Goal: Task Accomplishment & Management: Use online tool/utility

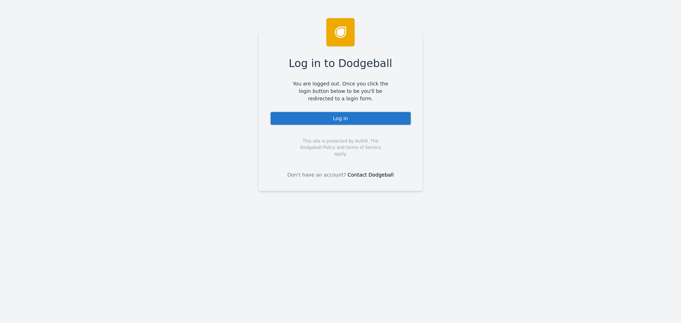
click at [342, 119] on div "Log In" at bounding box center [341, 118] width 142 height 14
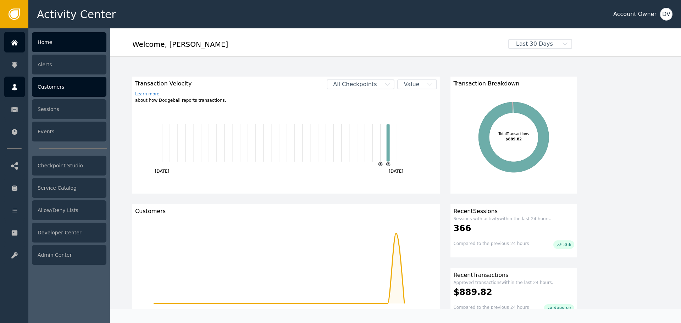
click at [75, 94] on div "Customers" at bounding box center [69, 87] width 75 height 20
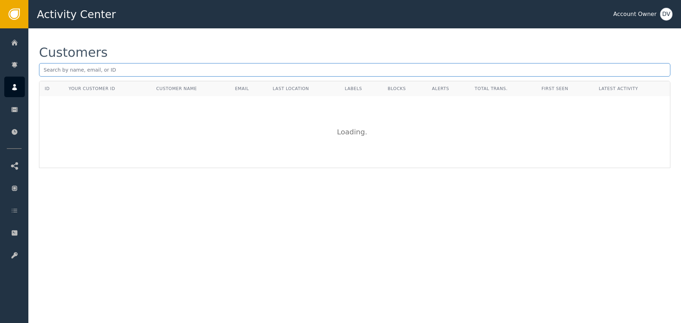
click at [164, 69] on input "text" at bounding box center [355, 69] width 632 height 13
paste input "[EMAIL_ADDRESS][DOMAIN_NAME]"
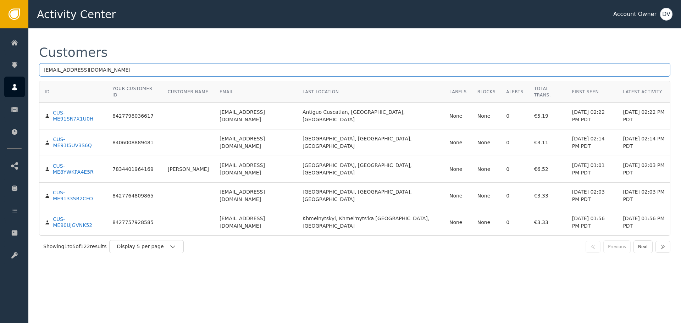
type input "[EMAIL_ADDRESS][DOMAIN_NAME]"
click at [169, 54] on div "Customers" at bounding box center [355, 52] width 632 height 13
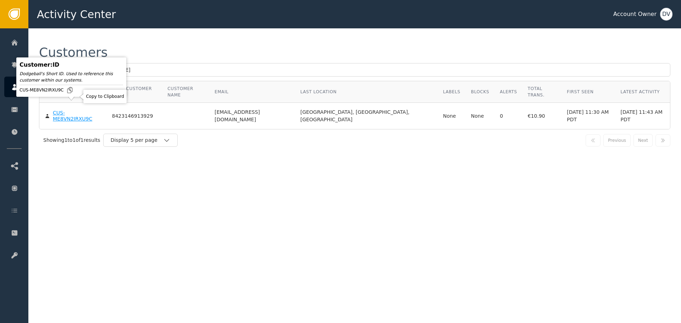
click at [77, 110] on div "CUS-ME8VN2IRXU9C" at bounding box center [77, 116] width 48 height 12
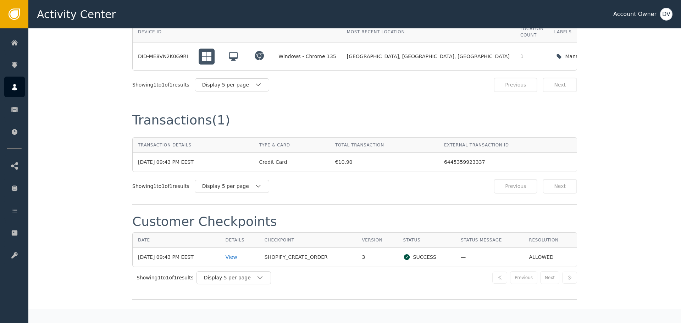
scroll to position [603, 0]
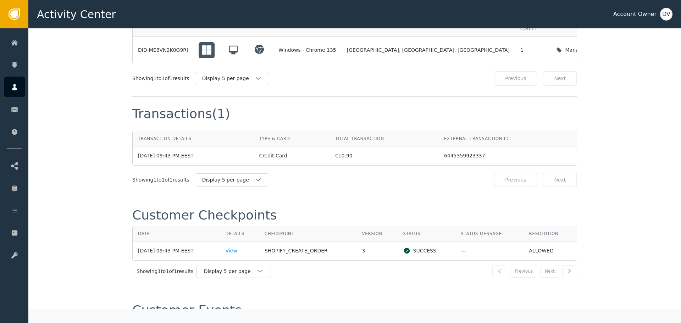
click at [236, 247] on div "View" at bounding box center [240, 250] width 28 height 7
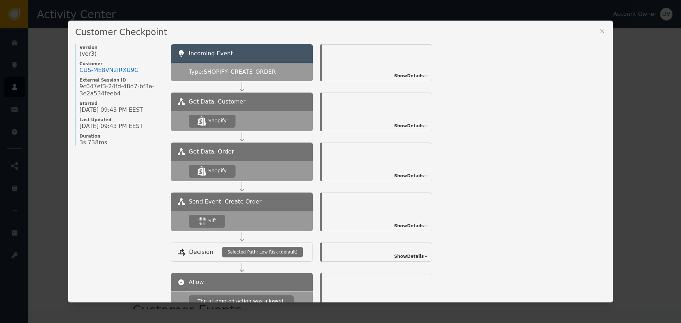
scroll to position [71, 0]
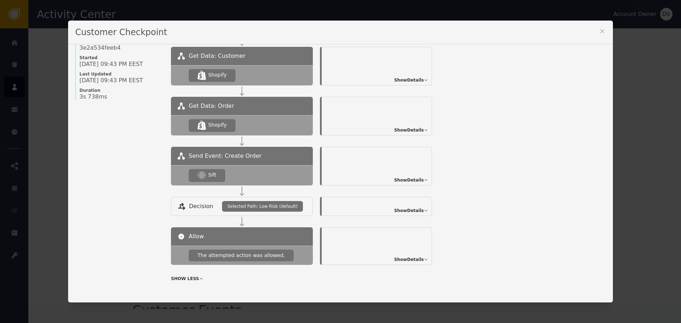
click at [418, 176] on div "Show Details" at bounding box center [377, 166] width 110 height 39
click at [419, 182] on span "Show Details" at bounding box center [409, 180] width 30 height 6
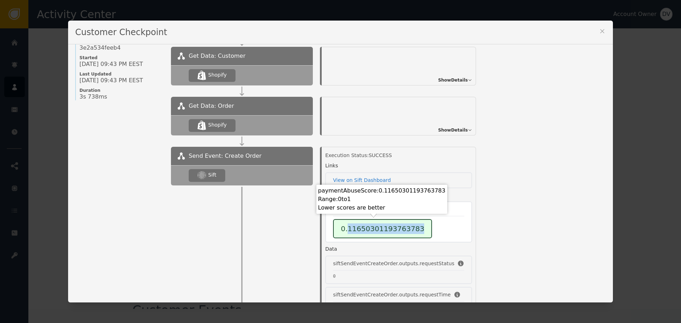
drag, startPoint x: 344, startPoint y: 230, endPoint x: 416, endPoint y: 232, distance: 71.7
click at [416, 232] on div "0.11650301193763783" at bounding box center [382, 228] width 99 height 19
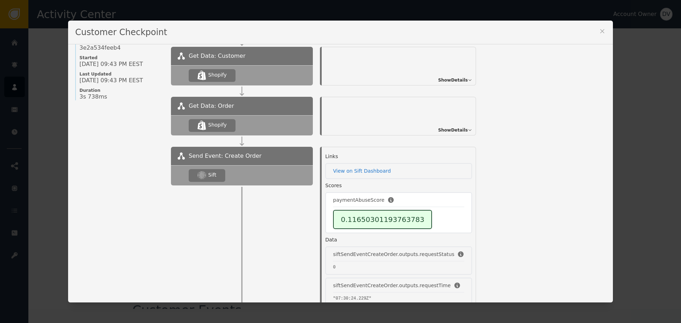
scroll to position [0, 0]
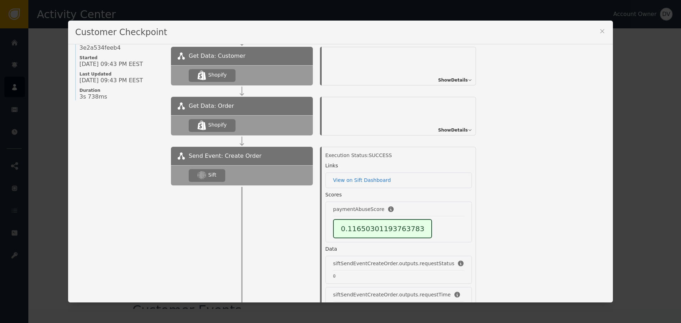
click at [599, 31] on icon at bounding box center [602, 31] width 7 height 7
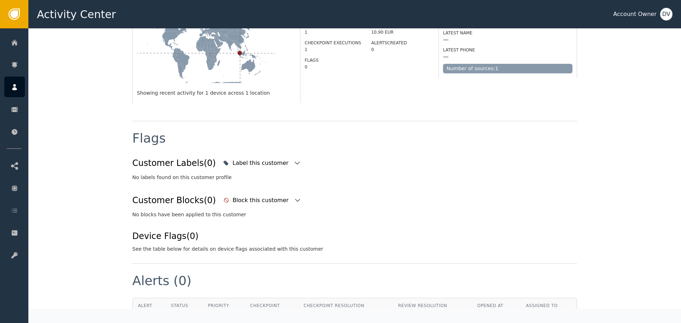
scroll to position [177, 0]
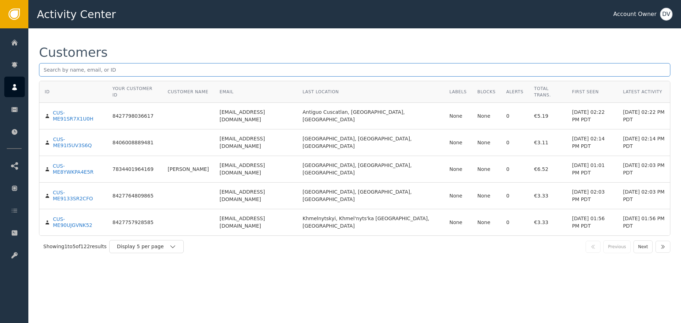
click at [146, 75] on input "text" at bounding box center [355, 69] width 632 height 13
paste input "thomaswongsg@outlook.sg"
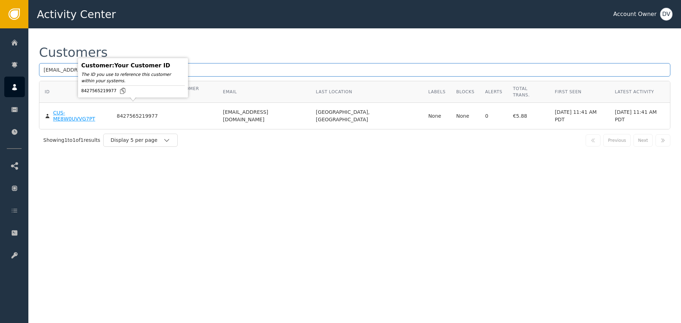
type input "thomaswongsg@outlook.sg"
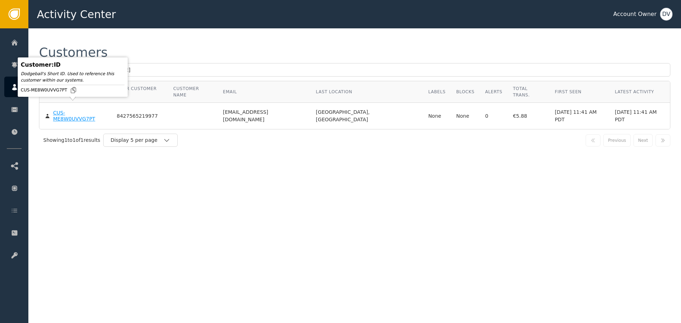
click at [86, 110] on div "CUS-ME8W0UVVG7PT" at bounding box center [79, 116] width 53 height 12
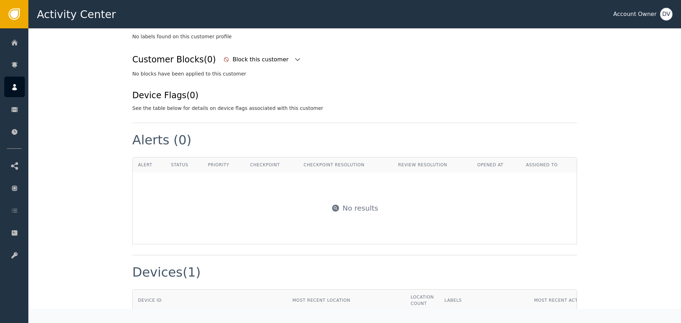
scroll to position [213, 0]
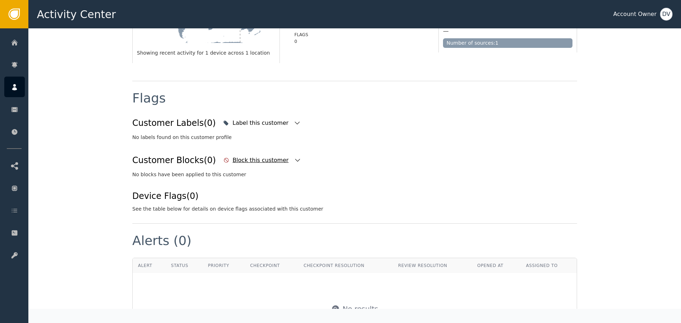
click at [294, 159] on icon "button" at bounding box center [297, 160] width 7 height 7
click at [294, 160] on icon "button" at bounding box center [297, 160] width 7 height 7
click at [294, 123] on icon "button" at bounding box center [297, 123] width 7 height 7
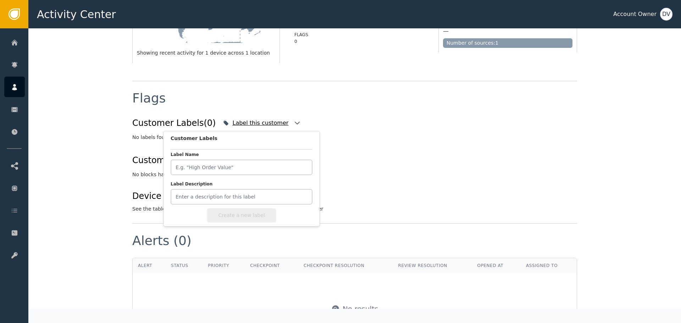
click at [294, 123] on icon "button" at bounding box center [297, 123] width 7 height 7
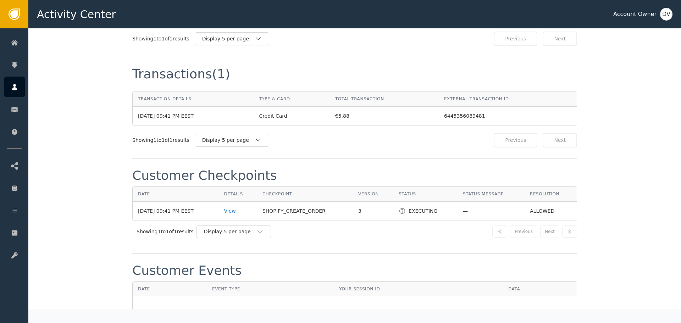
scroll to position [639, 0]
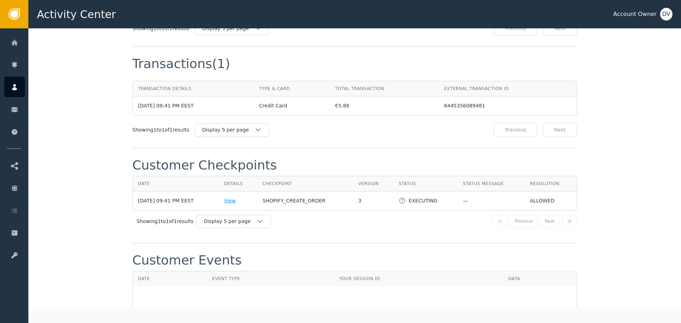
click at [240, 197] on div "View" at bounding box center [238, 200] width 28 height 7
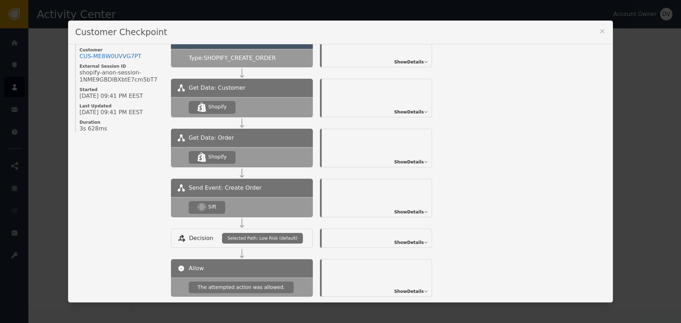
scroll to position [77, 0]
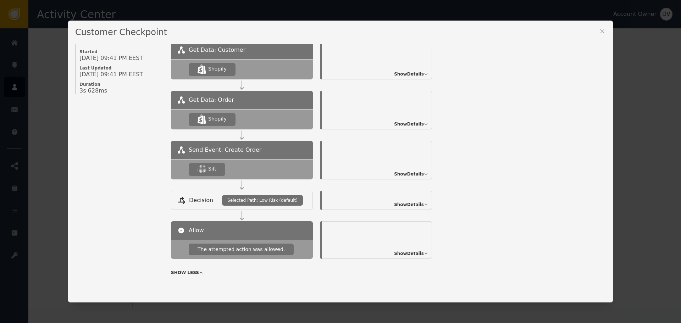
click at [412, 171] on span "Show Details" at bounding box center [409, 174] width 30 height 6
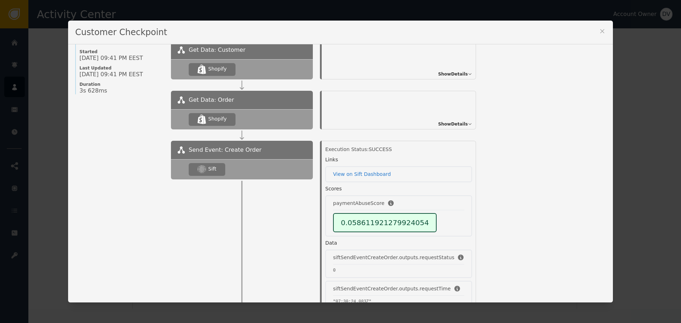
click at [646, 159] on div "Customer Checkpoint Name of Checkpoint SHOPIFY_CREATE_ORDER Version (ver 3 ) Cu…" at bounding box center [340, 161] width 681 height 323
click at [62, 78] on div "Customer Checkpoint Name of Checkpoint SHOPIFY_CREATE_ORDER Version (ver 3 ) Cu…" at bounding box center [340, 161] width 681 height 323
click at [599, 30] on icon at bounding box center [602, 31] width 7 height 7
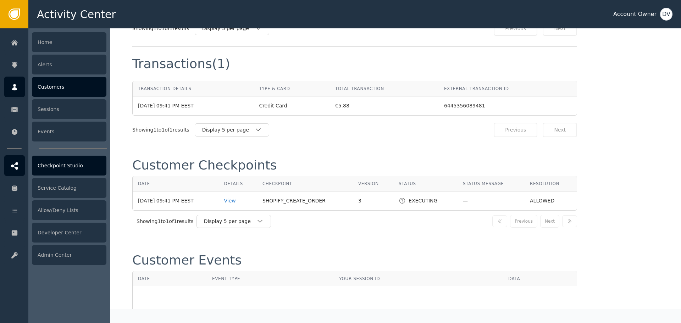
click at [88, 169] on div "Checkpoint Studio" at bounding box center [69, 166] width 75 height 20
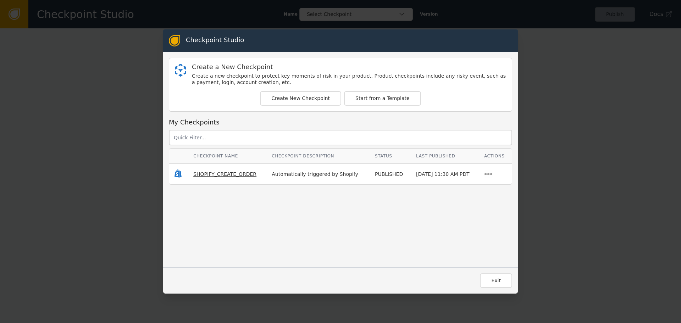
click at [208, 174] on span "SHOPIFY_CREATE_ORDER" at bounding box center [224, 174] width 63 height 6
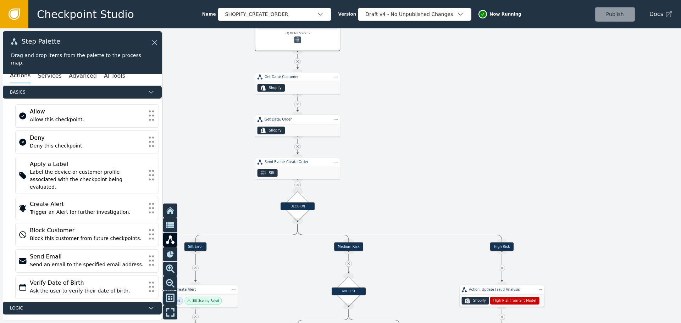
drag, startPoint x: 384, startPoint y: 213, endPoint x: 407, endPoint y: 71, distance: 144.1
click at [408, 75] on div at bounding box center [340, 175] width 681 height 295
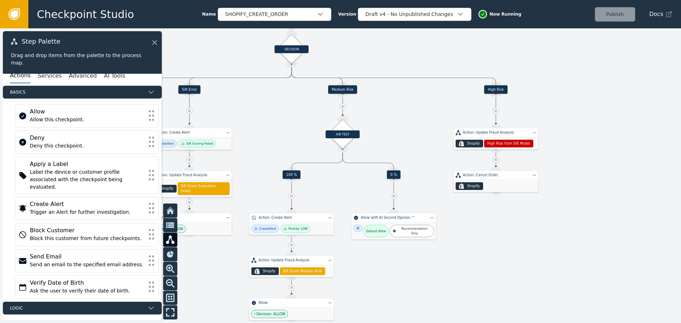
drag, startPoint x: 418, startPoint y: 182, endPoint x: 409, endPoint y: 59, distance: 122.7
click at [409, 59] on div at bounding box center [340, 175] width 681 height 295
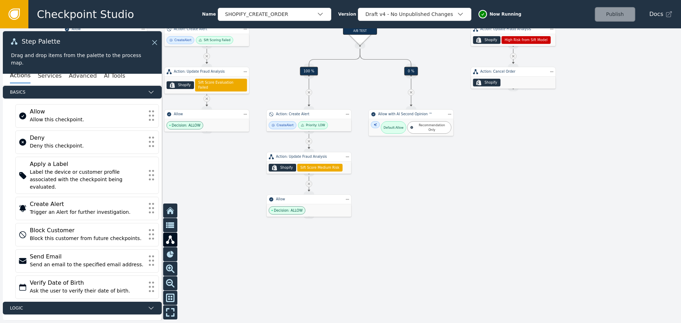
drag, startPoint x: 394, startPoint y: 268, endPoint x: 415, endPoint y: 180, distance: 90.8
click at [415, 180] on div at bounding box center [340, 175] width 681 height 295
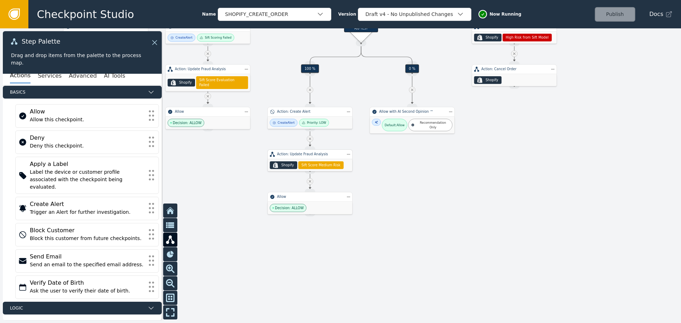
click at [318, 168] on div "Sift Score Medium Risk" at bounding box center [320, 165] width 45 height 8
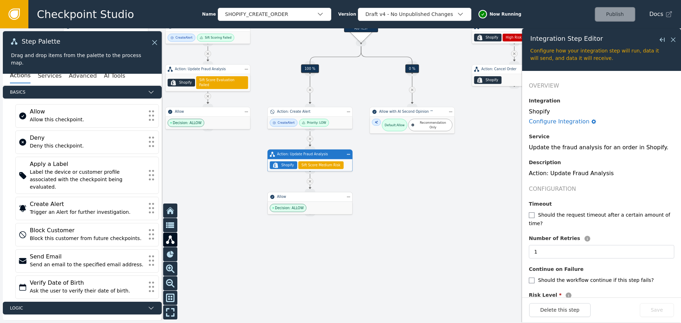
click at [305, 201] on div "Allow" at bounding box center [310, 197] width 85 height 10
click at [326, 205] on div "Decision: ALLOW" at bounding box center [311, 208] width 85 height 12
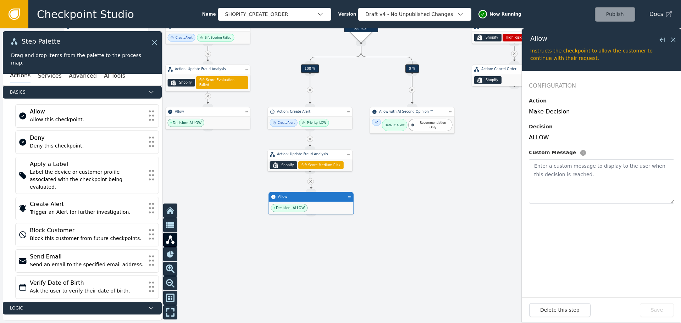
click at [448, 159] on div at bounding box center [340, 175] width 681 height 295
click at [675, 42] on icon at bounding box center [674, 40] width 8 height 8
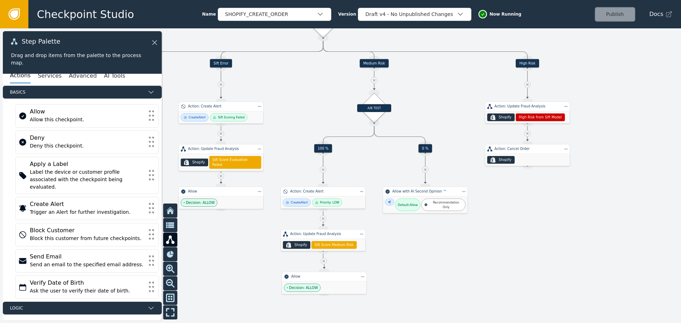
drag, startPoint x: 504, startPoint y: 172, endPoint x: 517, endPoint y: 252, distance: 81.0
click at [517, 252] on div at bounding box center [340, 175] width 681 height 295
click at [374, 65] on div "Source Handle for step" at bounding box center [374, 68] width 11 height 6
click at [374, 63] on div "Medium Risk" at bounding box center [374, 63] width 29 height 9
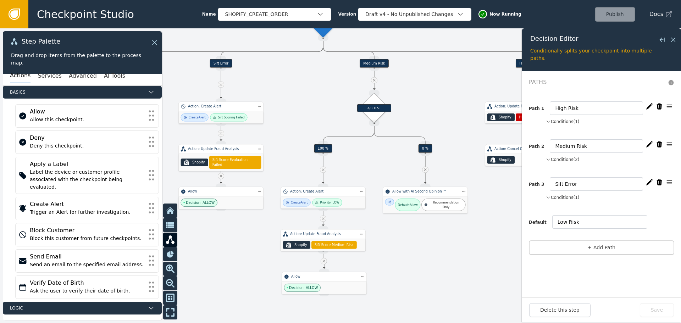
click at [650, 109] on icon "button" at bounding box center [649, 106] width 7 height 7
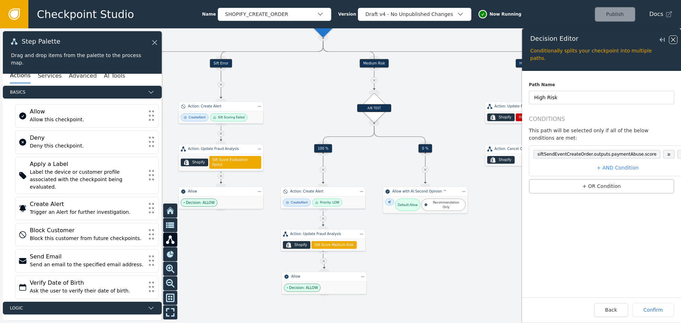
click at [676, 37] on icon at bounding box center [674, 40] width 8 height 8
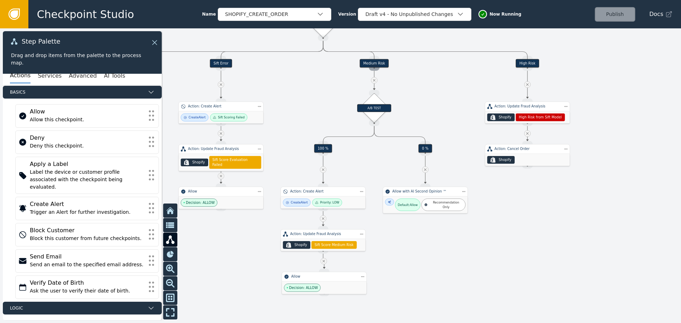
click at [377, 66] on div "Source Handle for step" at bounding box center [374, 68] width 11 height 6
click at [376, 62] on div "Medium Risk" at bounding box center [374, 63] width 29 height 9
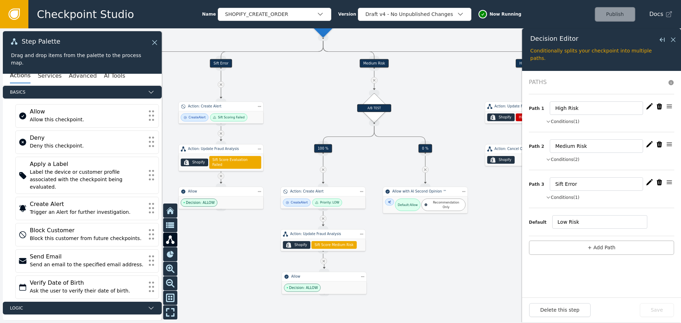
click at [647, 145] on icon "button" at bounding box center [649, 144] width 7 height 7
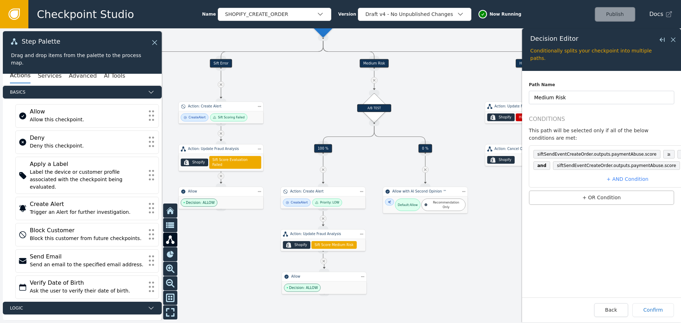
click at [678, 150] on span "0.14" at bounding box center [686, 154] width 17 height 9
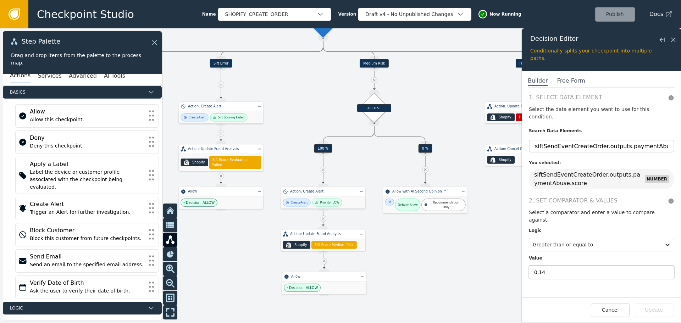
drag, startPoint x: 540, startPoint y: 257, endPoint x: 616, endPoint y: 279, distance: 78.6
click at [547, 266] on input "0.14" at bounding box center [602, 272] width 146 height 13
type input "0.11"
click at [662, 311] on button "Update" at bounding box center [654, 310] width 40 height 14
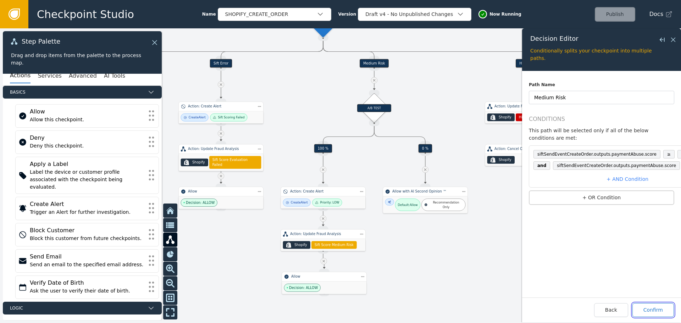
click at [655, 313] on button "Confirm" at bounding box center [654, 310] width 42 height 14
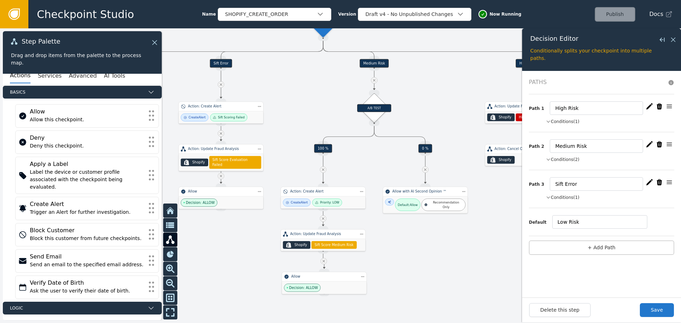
click at [650, 144] on icon "button" at bounding box center [650, 144] width 6 height 6
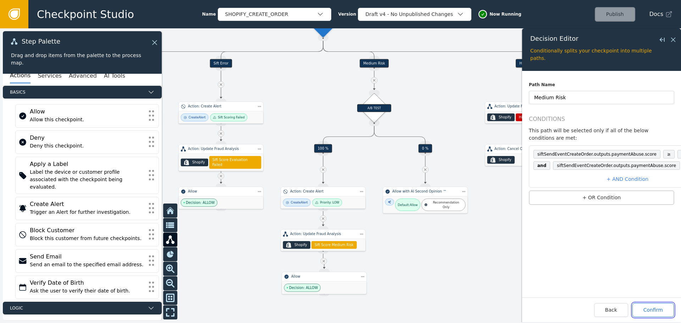
click at [657, 316] on button "Confirm" at bounding box center [654, 310] width 42 height 14
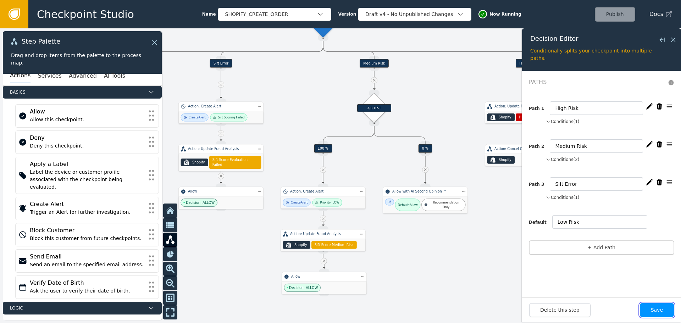
click at [658, 309] on button "Save" at bounding box center [657, 310] width 34 height 14
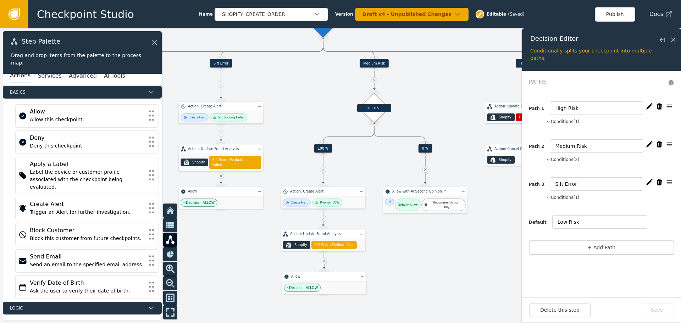
click at [374, 62] on div "Medium Risk" at bounding box center [374, 63] width 29 height 9
click at [373, 65] on div "Source Handle for step" at bounding box center [374, 68] width 11 height 6
click at [653, 145] on icon "button" at bounding box center [649, 144] width 7 height 7
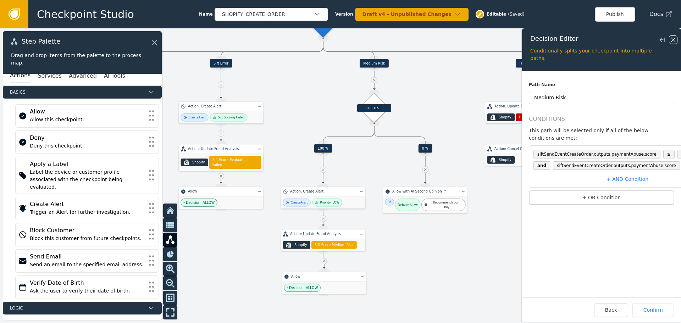
click at [673, 43] on icon at bounding box center [674, 40] width 8 height 8
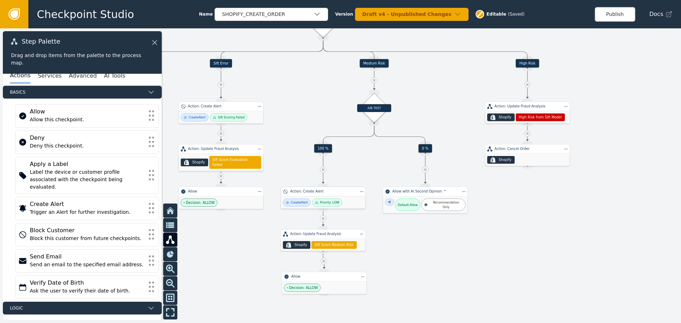
click at [315, 202] on icon at bounding box center [317, 203] width 4 height 4
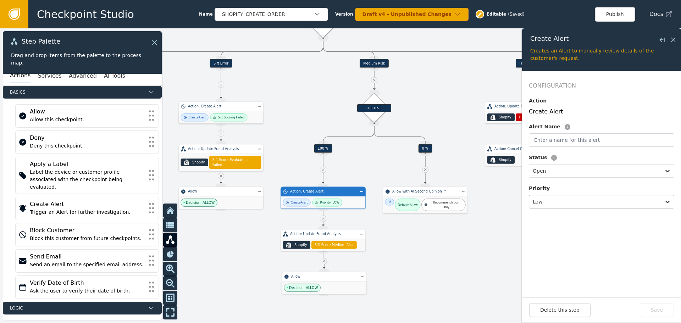
click at [583, 202] on div at bounding box center [595, 202] width 125 height 10
click at [572, 229] on div "Medium" at bounding box center [573, 232] width 88 height 13
click at [665, 310] on button "Save" at bounding box center [657, 310] width 34 height 14
click at [342, 239] on div "Action: Update Fraud Analysis" at bounding box center [323, 235] width 85 height 10
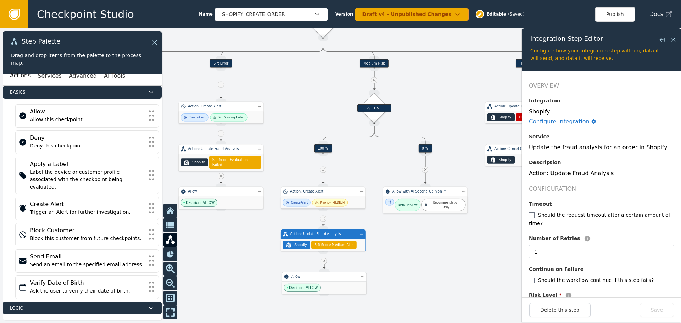
click at [344, 280] on div "Allow" at bounding box center [324, 277] width 85 height 10
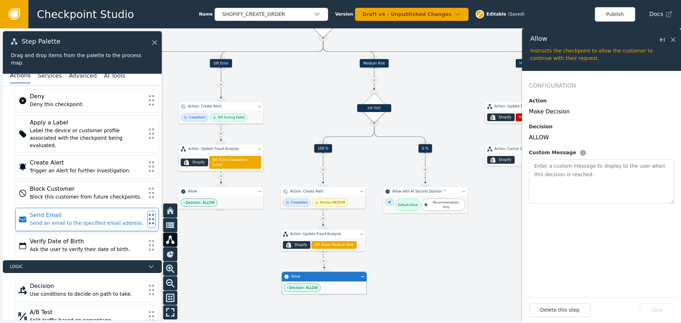
scroll to position [42, 0]
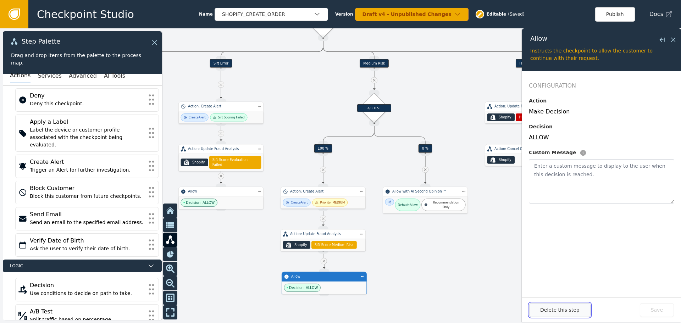
click at [544, 310] on button "Delete this step" at bounding box center [559, 310] width 61 height 14
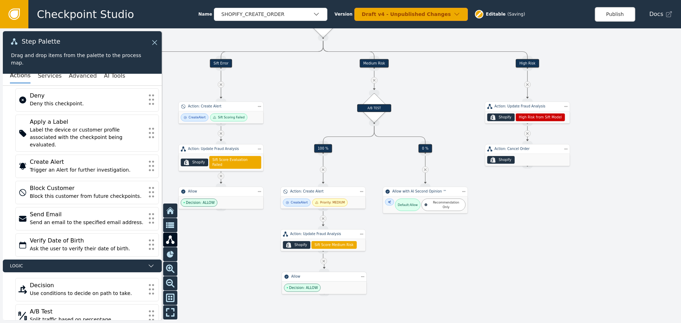
click at [330, 285] on div "Decision: ALLOW" at bounding box center [324, 288] width 85 height 12
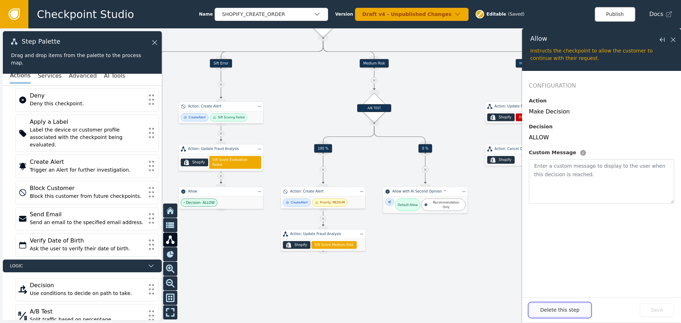
click at [548, 313] on button "Delete this step" at bounding box center [559, 310] width 61 height 14
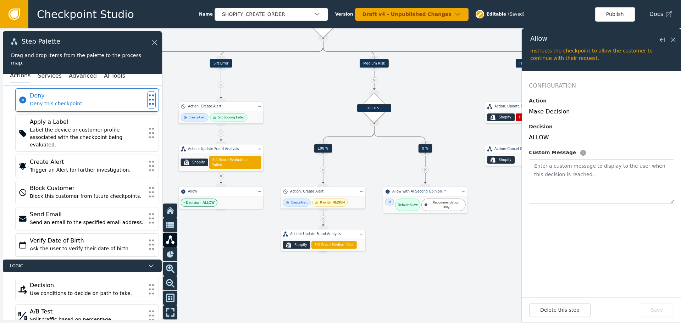
click at [49, 105] on div "Deny this checkpoint." at bounding box center [87, 103] width 115 height 7
click at [53, 74] on button "Services" at bounding box center [50, 75] width 24 height 15
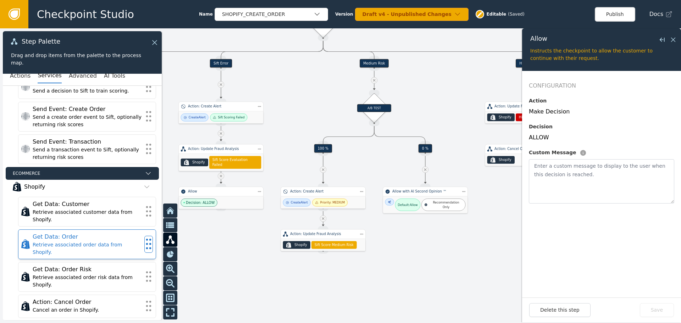
scroll to position [184, 0]
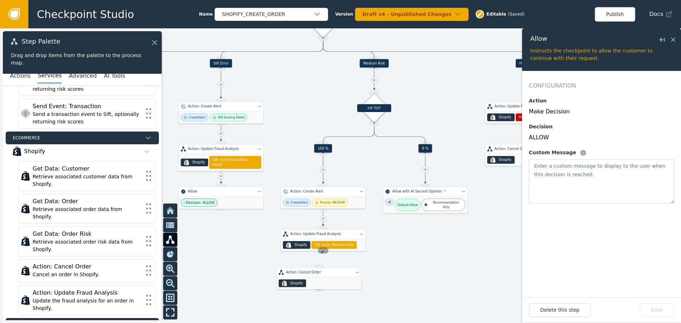
click at [322, 253] on div "Source Handle for step INTEGRATION_SERVICE--Action: Update Fraud Analysis" at bounding box center [323, 251] width 11 height 6
click at [320, 279] on div ".shopify-icon_svg__st0{fill:currentColor} Shopify" at bounding box center [324, 284] width 85 height 12
drag, startPoint x: 324, startPoint y: 256, endPoint x: 324, endPoint y: 268, distance: 12.8
click at [334, 287] on div ".shopify-icon_svg__st0{fill:currentColor} Shopify" at bounding box center [323, 288] width 85 height 12
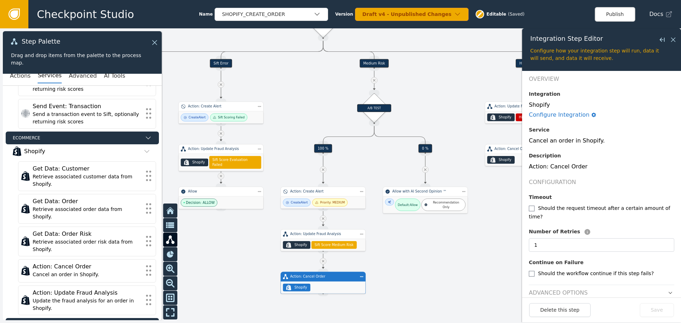
scroll to position [9, 0]
click at [567, 287] on h2 "Advanced Options" at bounding box center [558, 291] width 59 height 9
click at [668, 289] on icon "button" at bounding box center [670, 291] width 5 height 5
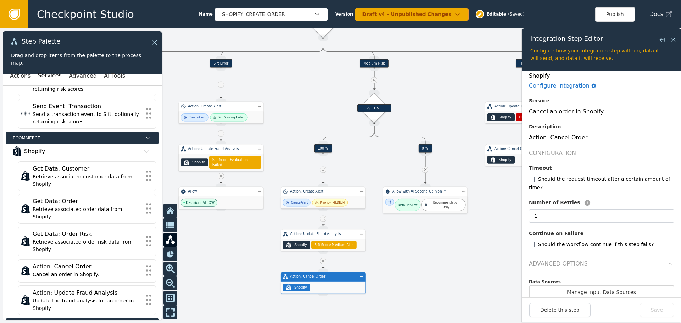
scroll to position [40, 0]
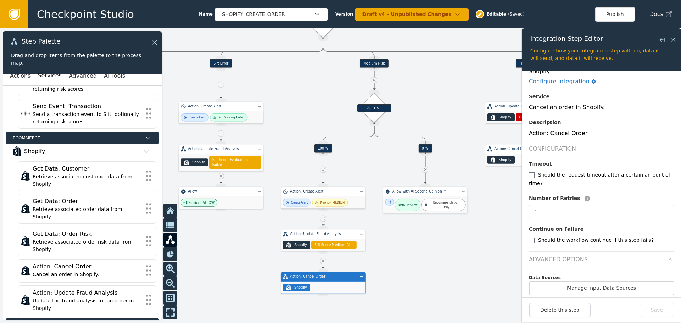
click at [661, 305] on div "Delete this step Save" at bounding box center [601, 310] width 145 height 14
click at [676, 41] on icon at bounding box center [674, 40] width 8 height 8
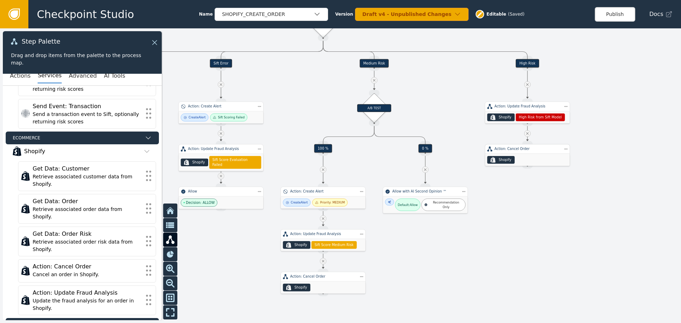
click at [536, 154] on div ".shopify-icon_svg__st0{fill:currentColor} Shopify" at bounding box center [527, 160] width 85 height 12
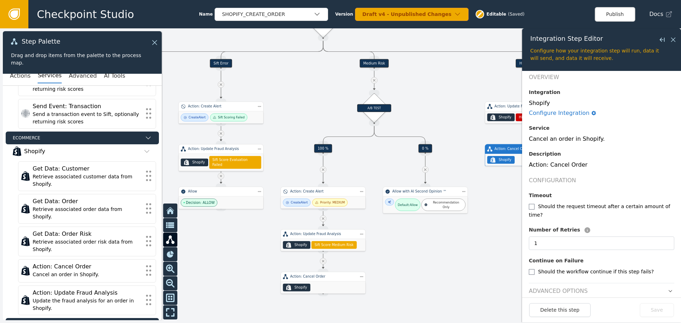
scroll to position [0, 0]
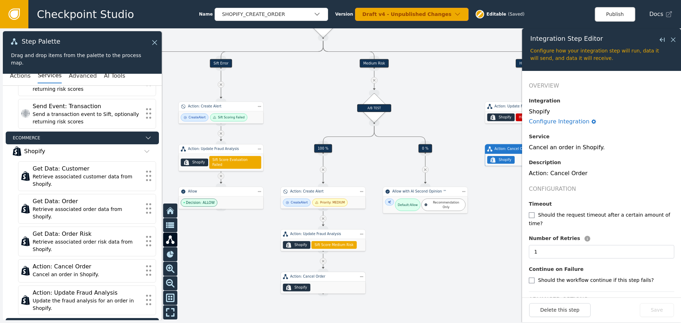
click at [329, 284] on div ".shopify-icon_svg__st0{fill:currentColor} Shopify" at bounding box center [323, 288] width 85 height 12
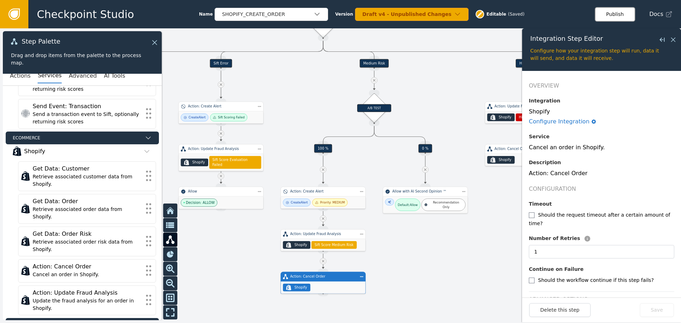
click at [622, 17] on button "Publish" at bounding box center [615, 14] width 40 height 15
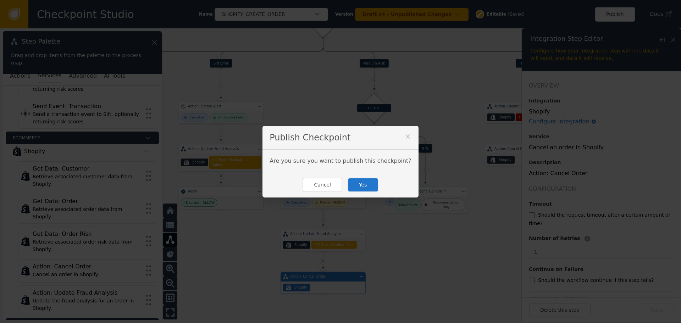
click at [360, 188] on button "Yes" at bounding box center [363, 185] width 31 height 15
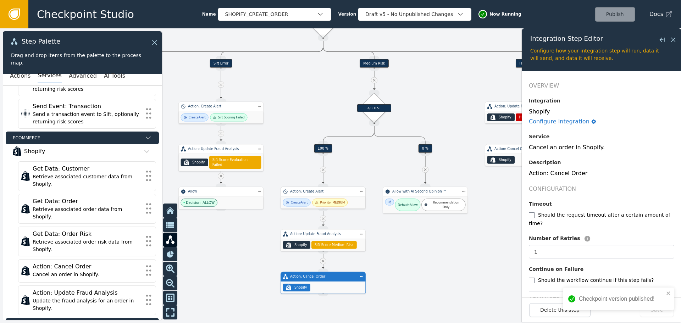
click at [331, 204] on div "Priority: MEDIUM" at bounding box center [332, 203] width 25 height 5
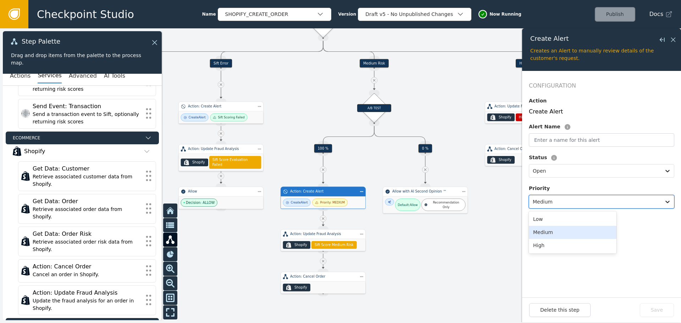
click at [562, 202] on div at bounding box center [595, 202] width 125 height 10
click at [557, 220] on div "Low" at bounding box center [573, 219] width 88 height 13
click at [657, 311] on button "Save" at bounding box center [657, 310] width 34 height 14
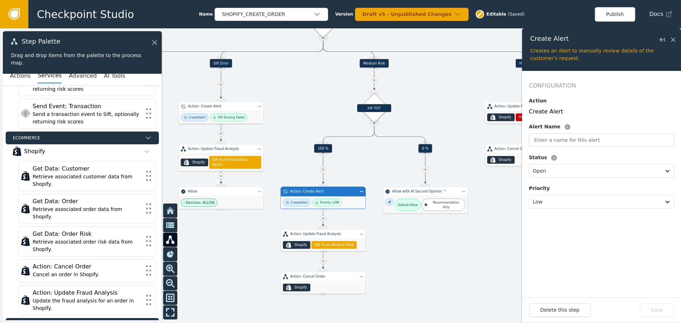
click at [329, 206] on div "Priority: LOW" at bounding box center [327, 203] width 30 height 8
click at [556, 202] on div at bounding box center [595, 202] width 125 height 10
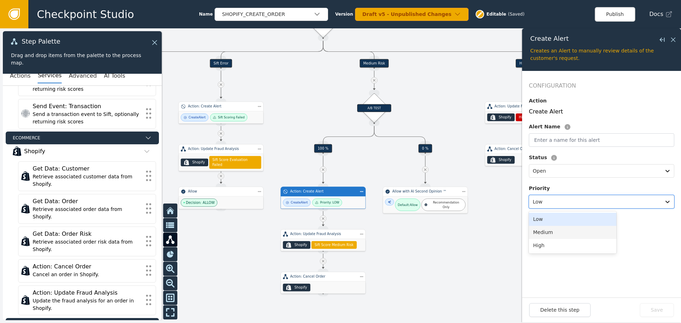
click at [556, 229] on div "Medium" at bounding box center [573, 232] width 88 height 13
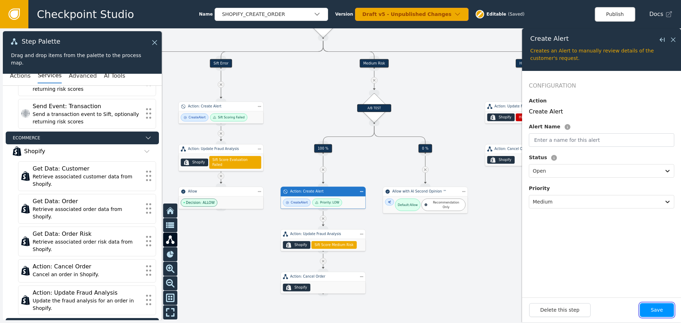
click at [658, 309] on button "Save" at bounding box center [657, 310] width 34 height 14
click at [626, 18] on button "Publish" at bounding box center [615, 14] width 40 height 15
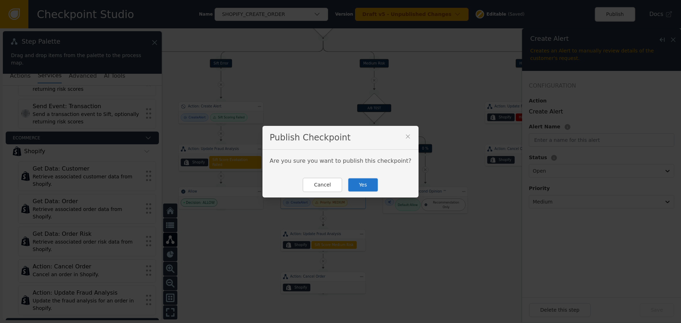
click at [365, 183] on button "Yes" at bounding box center [363, 185] width 31 height 15
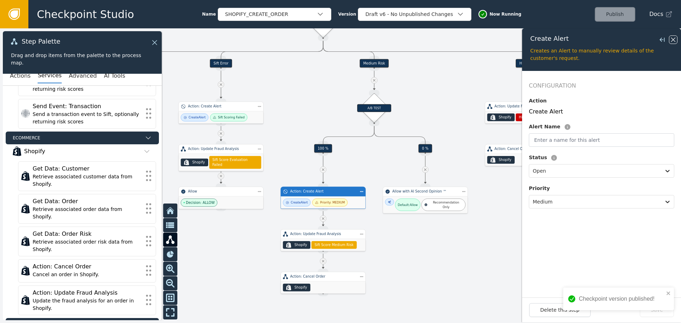
click at [674, 39] on icon at bounding box center [674, 40] width 8 height 8
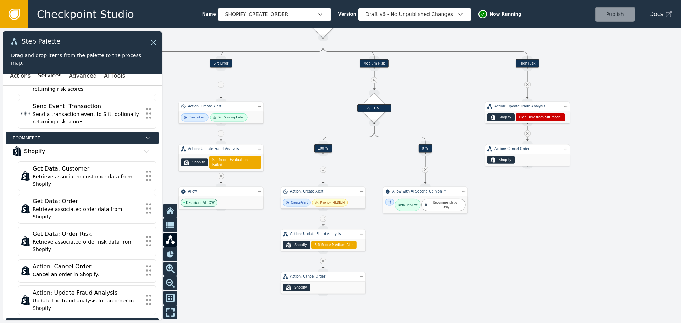
click at [156, 41] on icon at bounding box center [154, 43] width 8 height 8
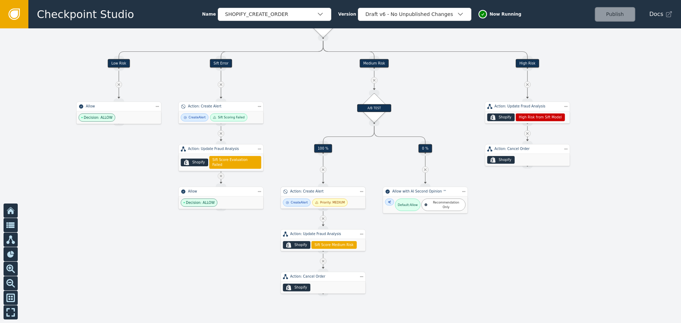
click at [311, 193] on div "Action: Create Alert" at bounding box center [323, 191] width 66 height 5
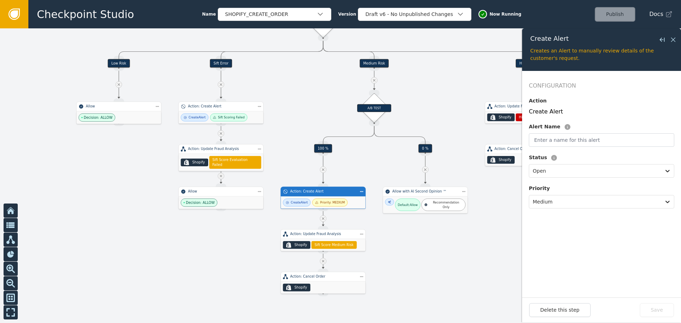
click at [535, 53] on div "Creates an Alert to manually review details of the customer's request." at bounding box center [602, 54] width 143 height 15
click at [671, 38] on icon at bounding box center [674, 40] width 8 height 8
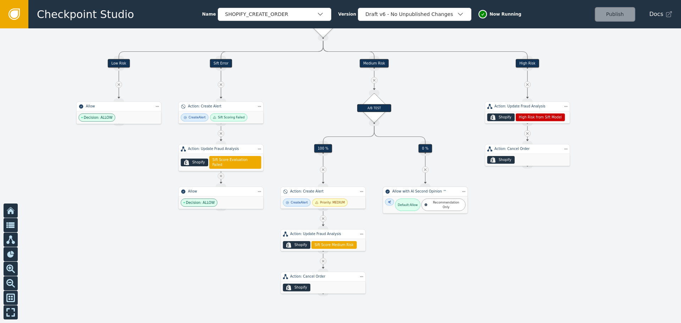
click at [429, 196] on div "Allow with AI Second Opinion ™" at bounding box center [425, 192] width 85 height 10
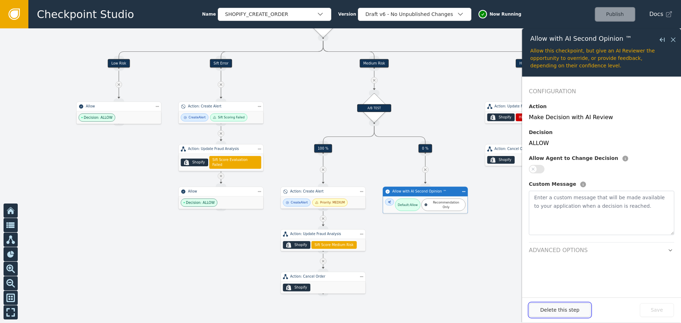
click at [573, 310] on button "Delete this step" at bounding box center [559, 310] width 61 height 14
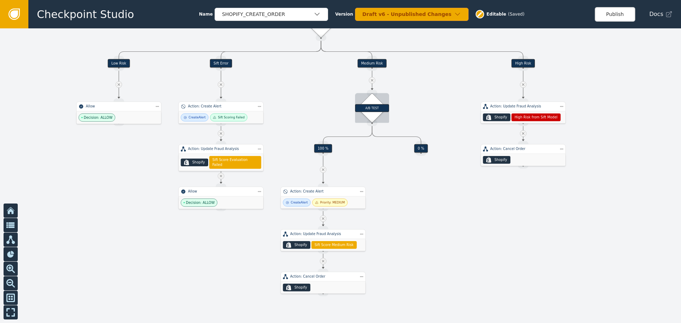
click at [377, 110] on div "A/B TEST" at bounding box center [372, 108] width 34 height 8
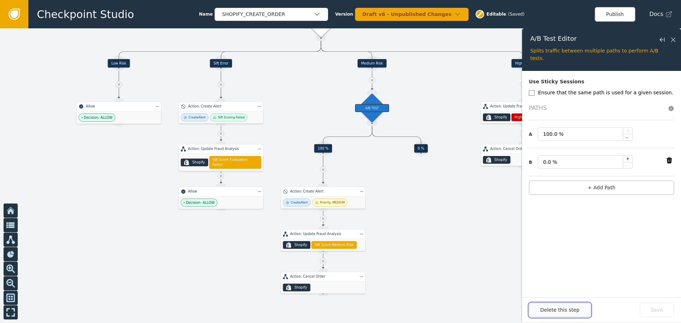
click at [562, 311] on button "Delete this step" at bounding box center [559, 310] width 61 height 14
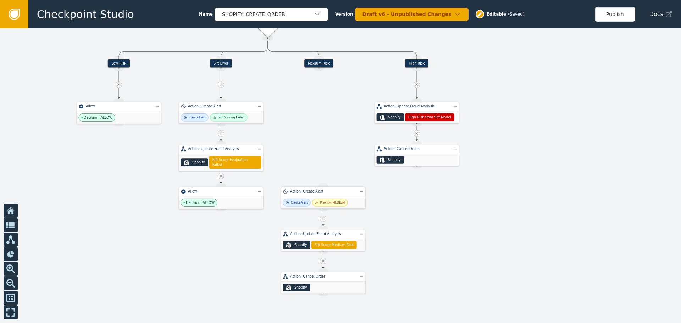
click at [323, 195] on div "Action: Create Alert" at bounding box center [323, 192] width 85 height 10
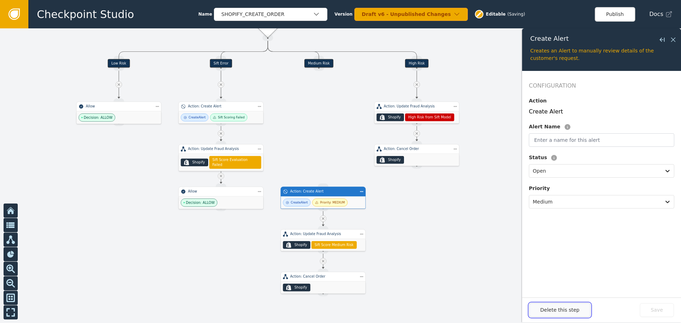
click at [565, 308] on button "Delete this step" at bounding box center [559, 310] width 61 height 14
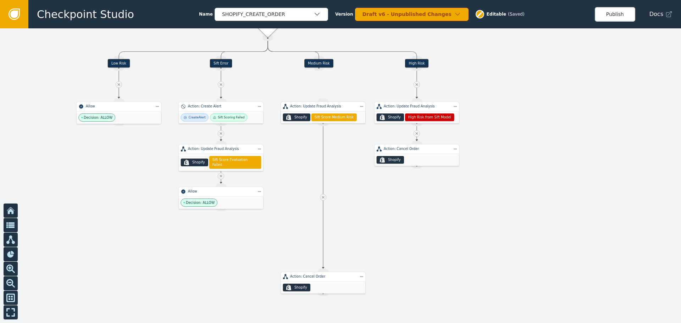
drag, startPoint x: 315, startPoint y: 239, endPoint x: 315, endPoint y: 111, distance: 128.1
click at [315, 111] on div "Action: Update Fraud Analysis .shopify-icon_svg__st0{fill:currentColor} Shopify…" at bounding box center [323, 112] width 85 height 21
drag, startPoint x: 305, startPoint y: 280, endPoint x: 306, endPoint y: 168, distance: 111.8
click at [306, 168] on div "Action: Cancel Order" at bounding box center [323, 165] width 85 height 10
drag, startPoint x: 319, startPoint y: 68, endPoint x: 317, endPoint y: 106, distance: 38.0
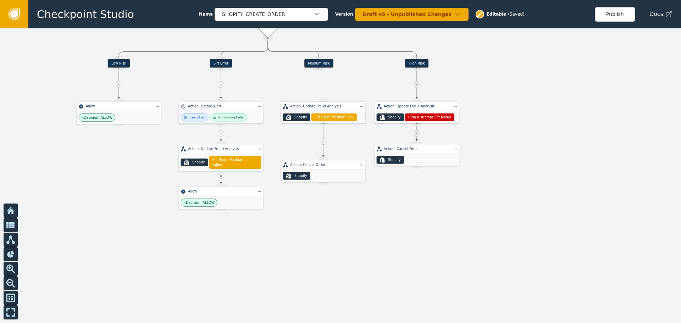
click at [320, 68] on div "Source Handle for step" at bounding box center [319, 68] width 11 height 6
drag, startPoint x: 319, startPoint y: 68, endPoint x: 317, endPoint y: 111, distance: 42.3
click at [317, 110] on div "Action: Update Fraud Analysis" at bounding box center [323, 107] width 85 height 10
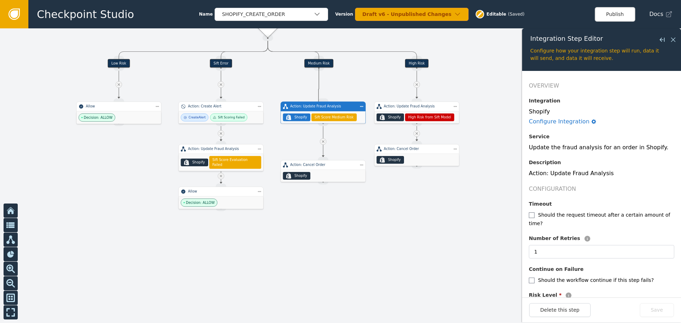
drag, startPoint x: 319, startPoint y: 69, endPoint x: 319, endPoint y: 111, distance: 41.9
click at [320, 89] on div at bounding box center [340, 175] width 681 height 295
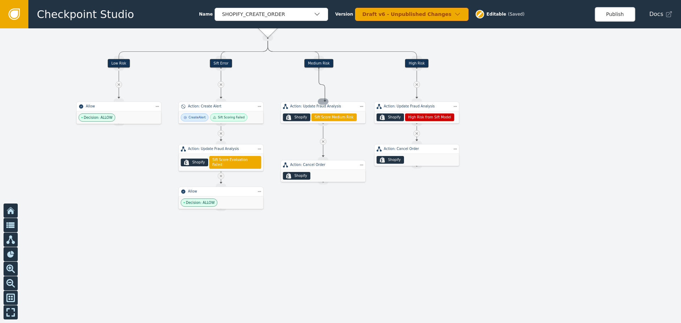
drag, startPoint x: 320, startPoint y: 69, endPoint x: 325, endPoint y: 102, distance: 33.1
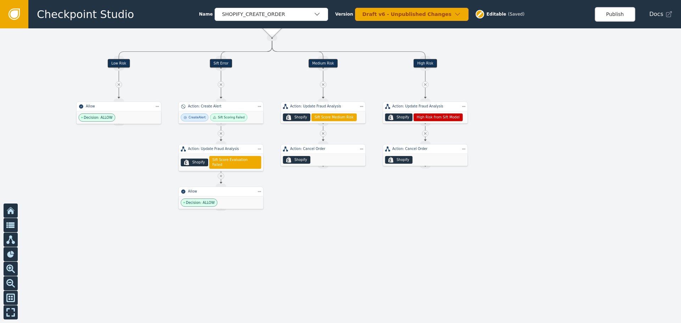
click at [620, 12] on button "Publish" at bounding box center [615, 14] width 40 height 15
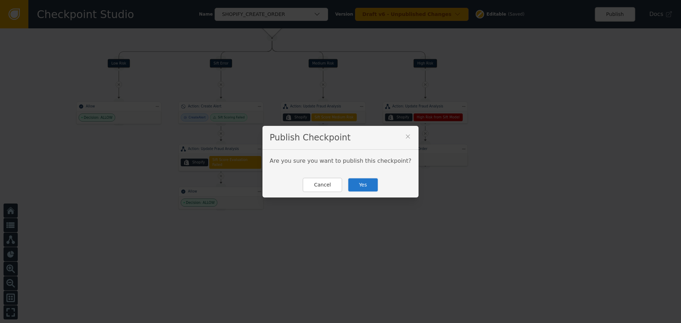
click at [365, 189] on button "Yes" at bounding box center [363, 185] width 31 height 15
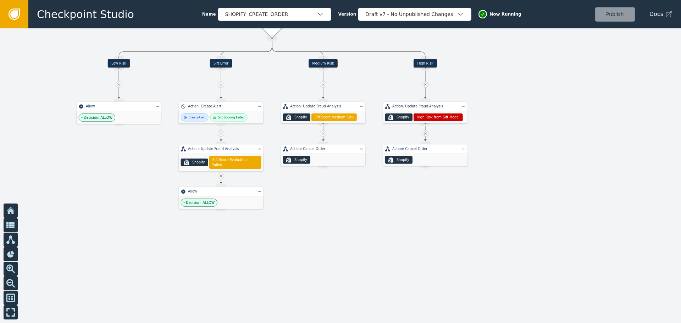
click at [19, 12] on icon at bounding box center [14, 14] width 11 height 11
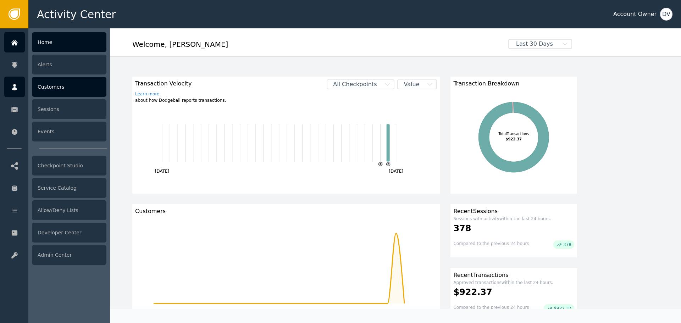
click at [55, 87] on div "Customers" at bounding box center [69, 87] width 75 height 20
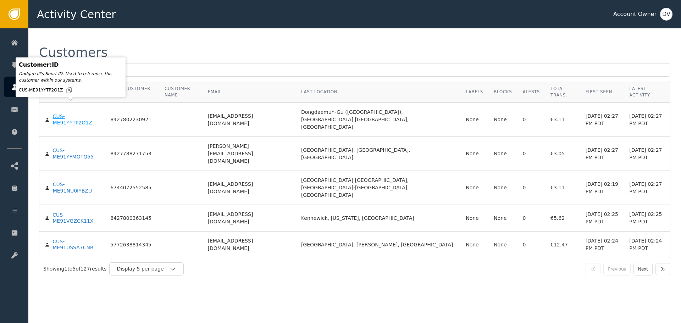
click at [80, 114] on div "CUS-ME91YYTP2O1Z" at bounding box center [76, 120] width 47 height 12
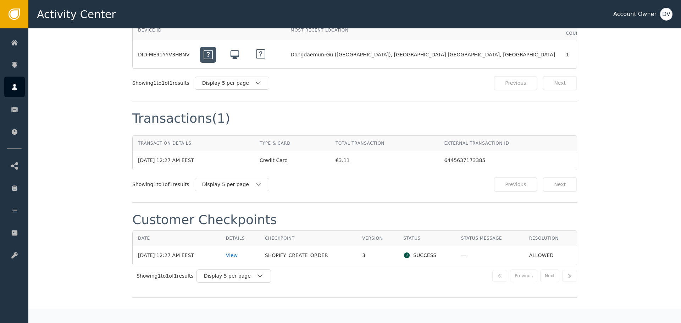
scroll to position [639, 0]
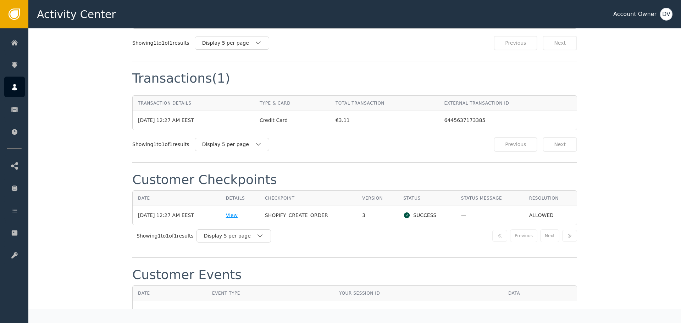
click at [239, 212] on div "View" at bounding box center [240, 215] width 28 height 7
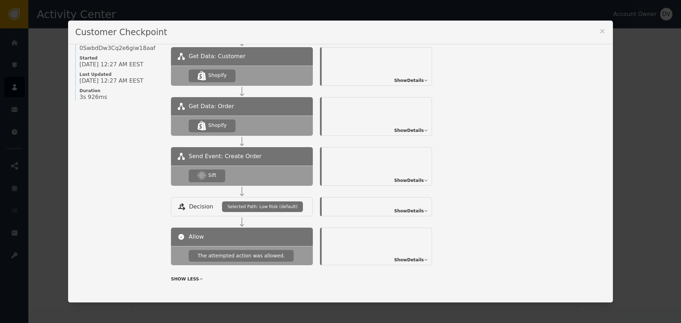
scroll to position [77, 0]
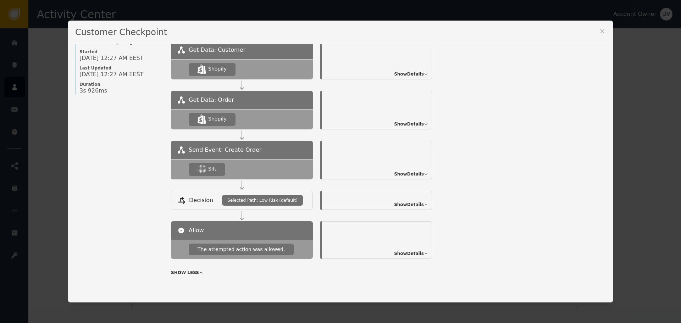
click at [413, 171] on span "Show Details" at bounding box center [409, 174] width 30 height 6
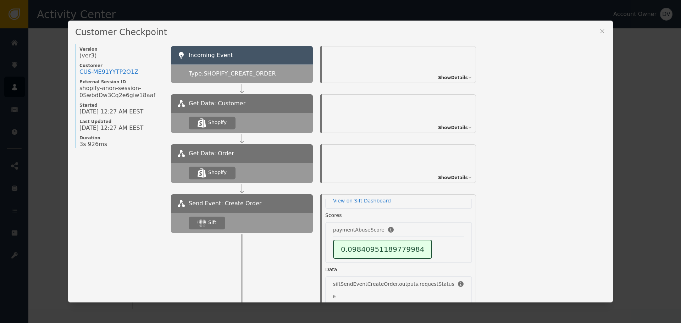
scroll to position [0, 0]
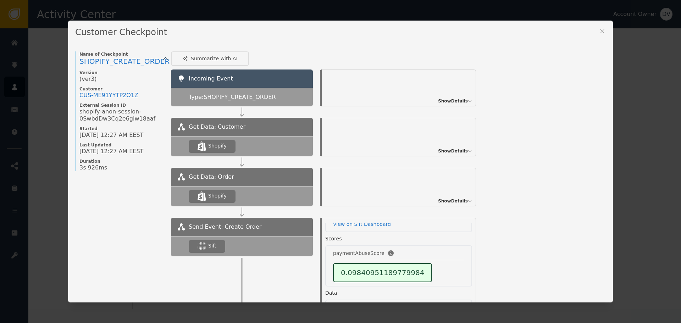
click at [438, 150] on span "Show Details" at bounding box center [453, 151] width 30 height 6
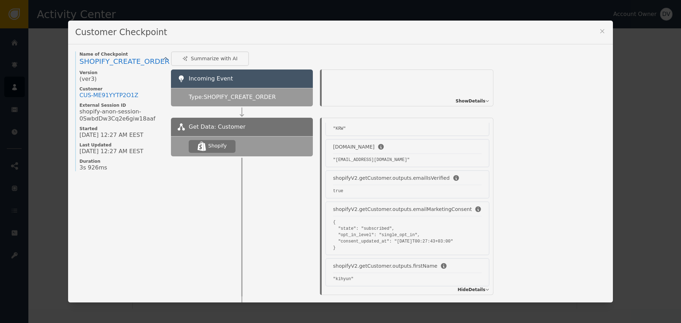
scroll to position [674, 0]
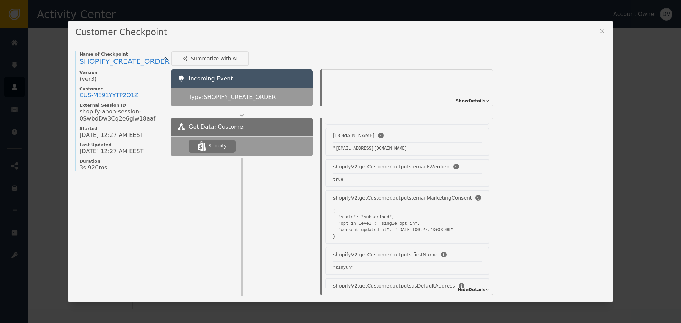
click at [603, 32] on icon at bounding box center [602, 31] width 7 height 7
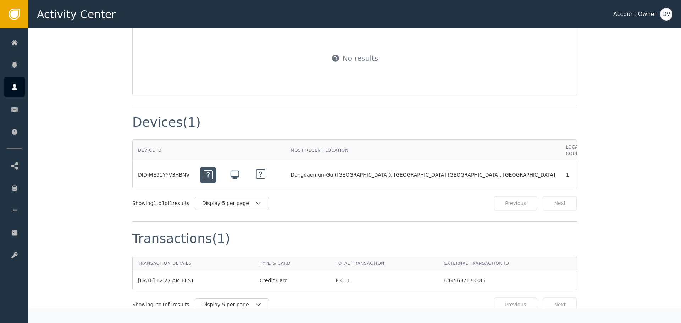
scroll to position [497, 0]
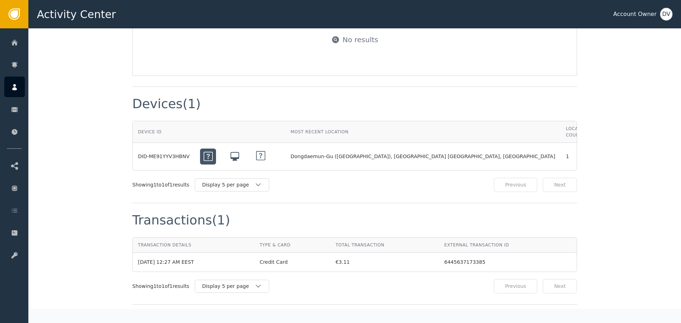
click at [670, 153] on icon "button" at bounding box center [673, 156] width 7 height 7
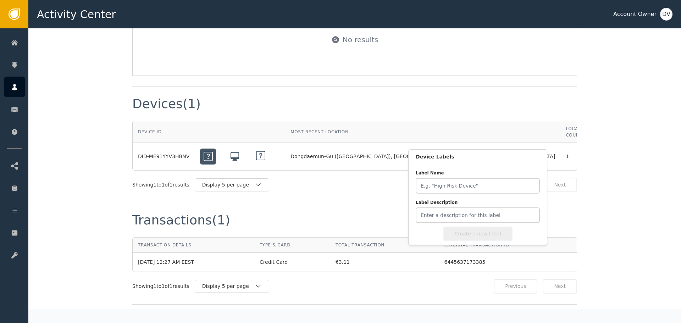
click at [670, 153] on icon "button" at bounding box center [673, 156] width 7 height 7
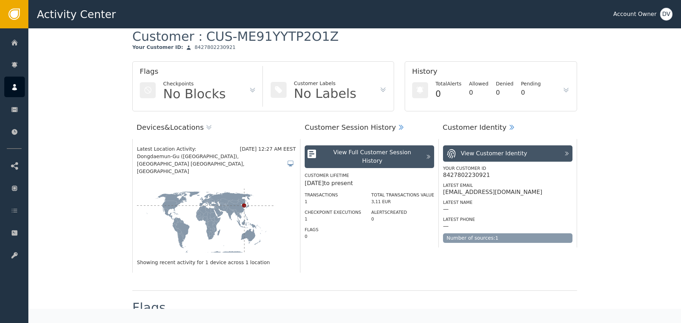
scroll to position [0, 0]
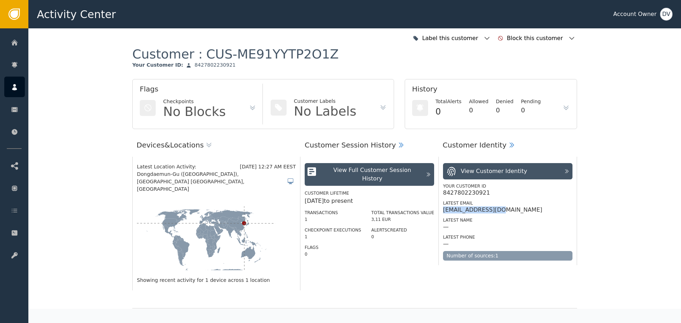
drag, startPoint x: 488, startPoint y: 210, endPoint x: 439, endPoint y: 208, distance: 48.3
click at [439, 208] on div "View Customer Identity Your Customer ID 8427802230921 Latest Email freekh32@nav…" at bounding box center [508, 211] width 139 height 109
click at [509, 145] on icon at bounding box center [512, 145] width 7 height 7
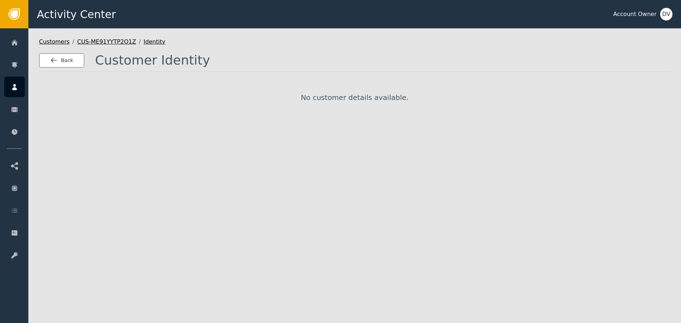
click at [72, 64] on button "Back" at bounding box center [61, 60] width 45 height 15
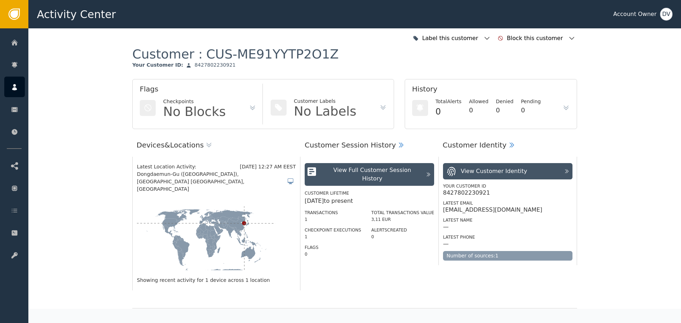
click at [379, 170] on div "View Full Customer Session History" at bounding box center [373, 174] width 100 height 17
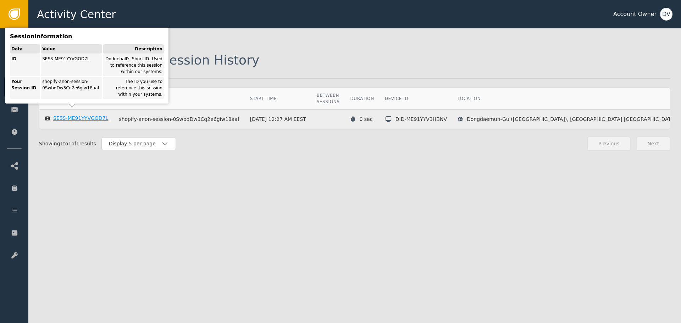
click at [71, 115] on div "SESS-ME91YYVGOD7L" at bounding box center [80, 118] width 55 height 6
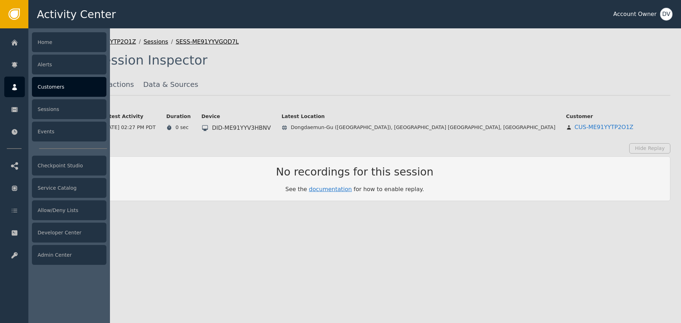
click at [19, 88] on div at bounding box center [14, 87] width 21 height 21
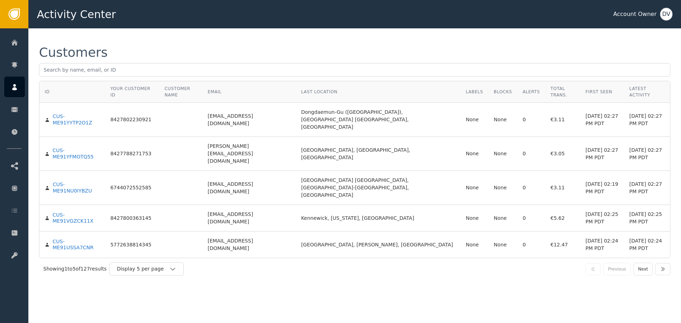
click at [630, 89] on div "Latest Activity" at bounding box center [647, 92] width 35 height 13
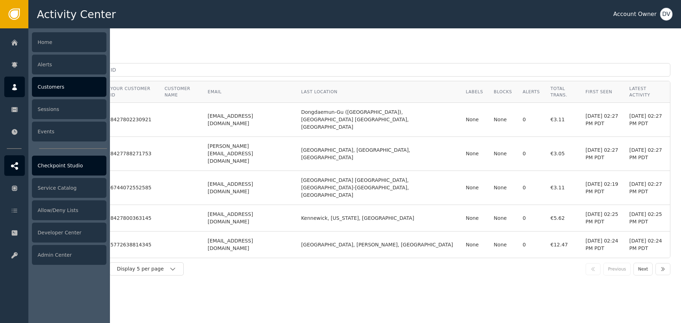
click at [69, 168] on div "Checkpoint Studio" at bounding box center [69, 166] width 75 height 20
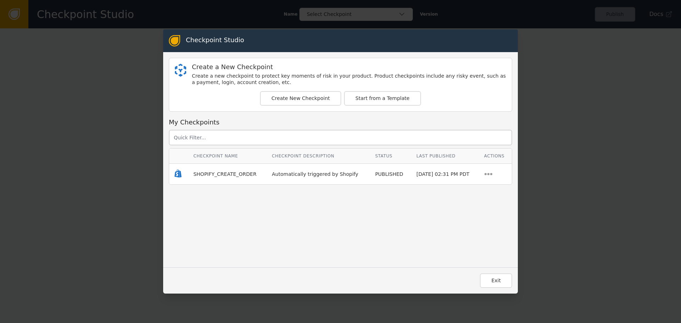
click at [108, 156] on div "Checkpoint Studio Create a New Checkpoint Create a new checkpoint to protect ke…" at bounding box center [340, 161] width 681 height 323
drag, startPoint x: 56, startPoint y: 53, endPoint x: 92, endPoint y: 57, distance: 35.3
click at [59, 54] on div "Checkpoint Studio Create a New Checkpoint Create a new checkpoint to protect ke…" at bounding box center [340, 161] width 681 height 323
click at [206, 174] on span "SHOPIFY_CREATE_ORDER" at bounding box center [224, 174] width 63 height 6
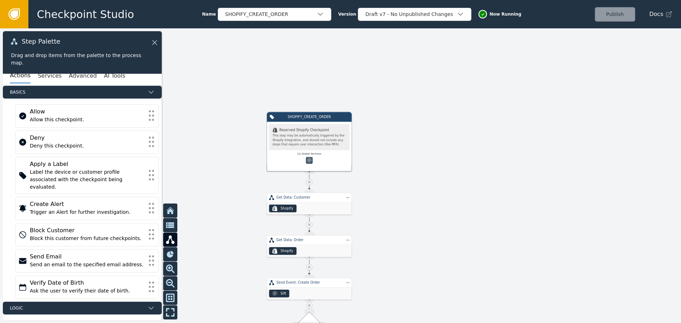
click at [12, 13] on icon at bounding box center [14, 14] width 8 height 8
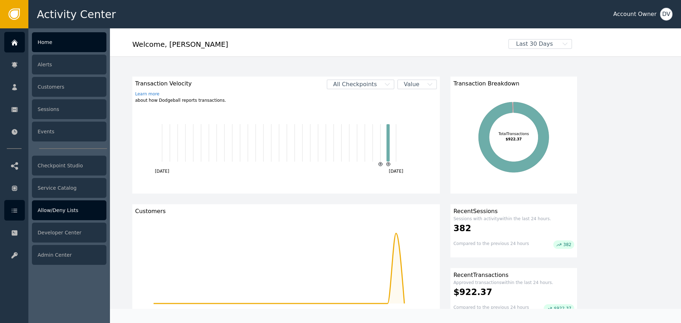
click at [80, 213] on div "Allow/Deny Lists" at bounding box center [69, 211] width 75 height 20
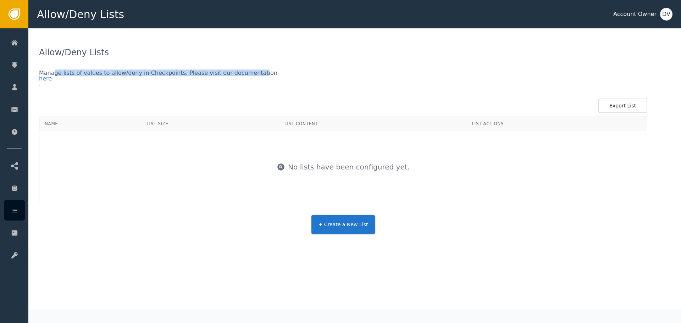
drag, startPoint x: 53, startPoint y: 71, endPoint x: 241, endPoint y: 68, distance: 188.1
click at [241, 68] on div "Allow/Deny Lists Manage lists of values to allow/deny in Checkpoints. Please vi…" at bounding box center [355, 140] width 632 height 189
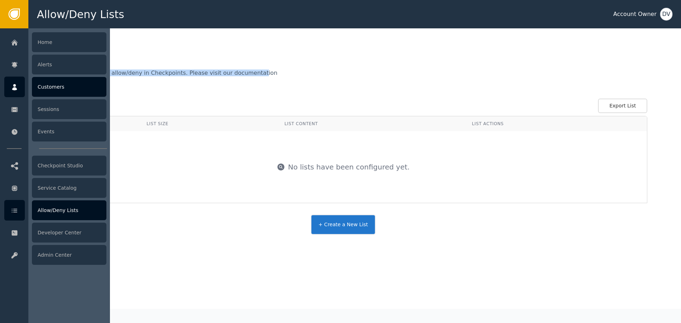
click at [64, 91] on div "Customers" at bounding box center [69, 87] width 75 height 20
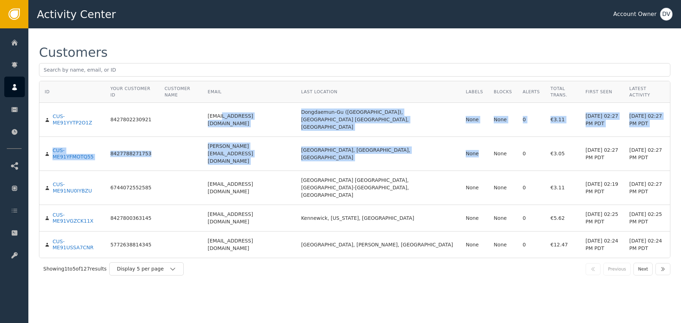
drag, startPoint x: 231, startPoint y: 107, endPoint x: 422, endPoint y: 119, distance: 191.0
click at [422, 119] on tbody "CUS-ME91YYTP2O1Z 8427802230921 freekh32@naver.com Dongdaemun-Gu (Seoul), Seoul …" at bounding box center [354, 180] width 631 height 155
click at [461, 137] on td "None" at bounding box center [475, 154] width 28 height 34
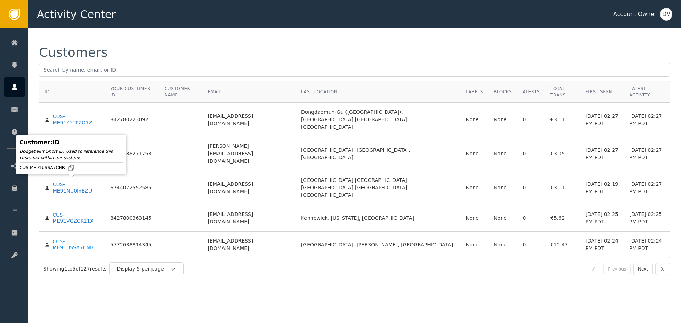
click at [81, 239] on div "CUS-ME91USSA7CNR" at bounding box center [76, 245] width 47 height 12
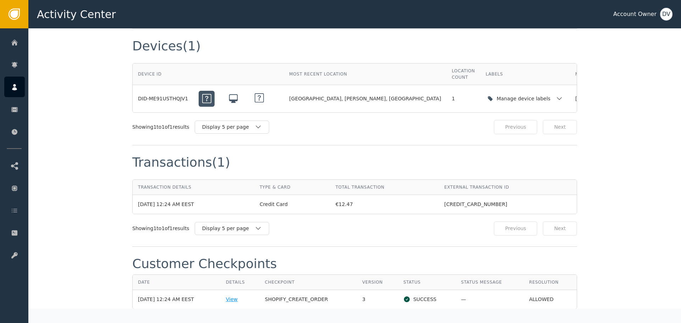
scroll to position [639, 0]
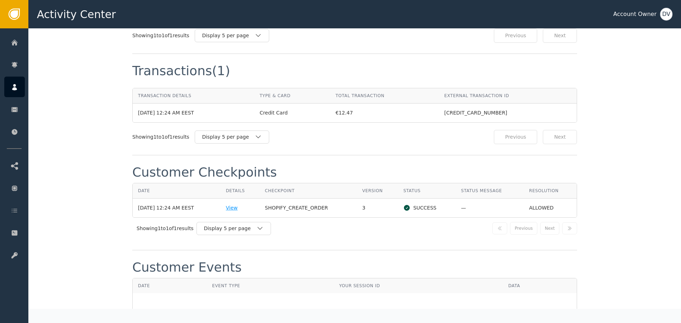
click at [246, 204] on div "View" at bounding box center [240, 207] width 28 height 7
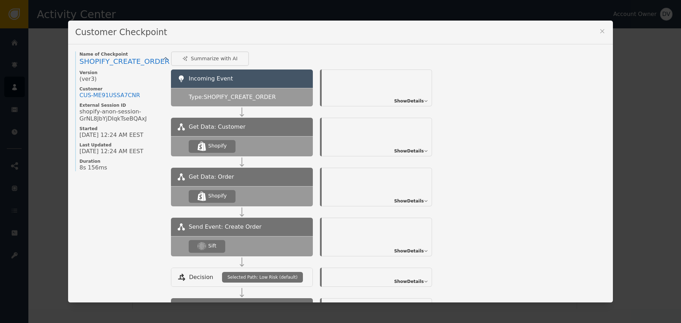
click at [47, 67] on div "Customer Checkpoint Name of Checkpoint SHOPIFY_CREATE_ORDER Version (ver 3 ) Cu…" at bounding box center [340, 161] width 681 height 323
click at [408, 201] on span "Show Details" at bounding box center [409, 201] width 30 height 6
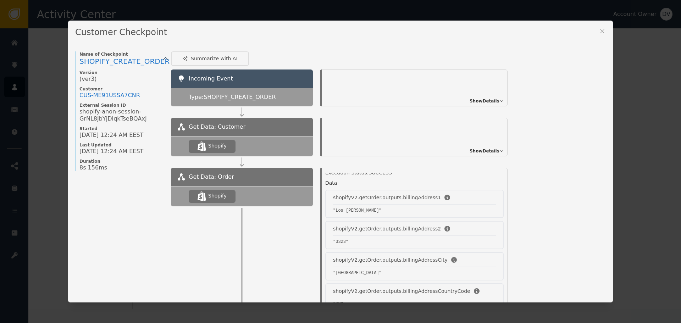
scroll to position [0, 0]
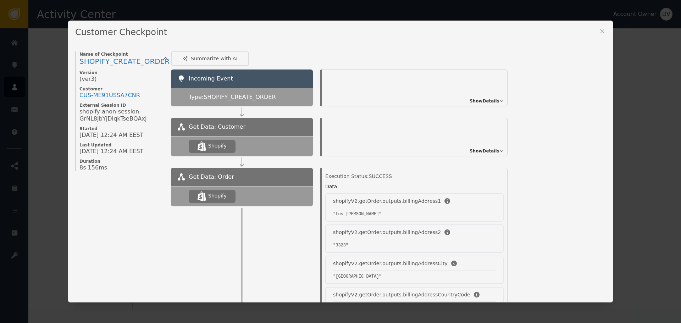
click at [474, 151] on span "Show Details" at bounding box center [485, 151] width 30 height 6
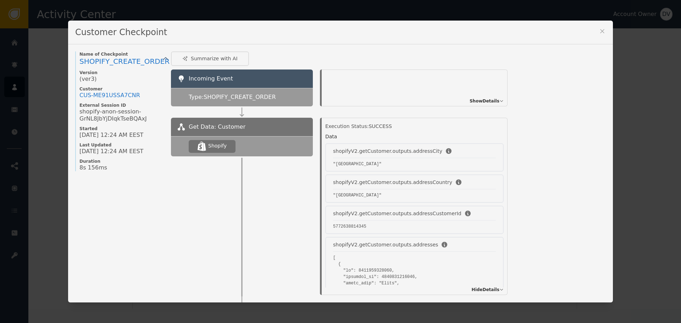
click at [474, 151] on div "shopifyV2.getCustomer.outputs.addressCity" at bounding box center [414, 151] width 163 height 7
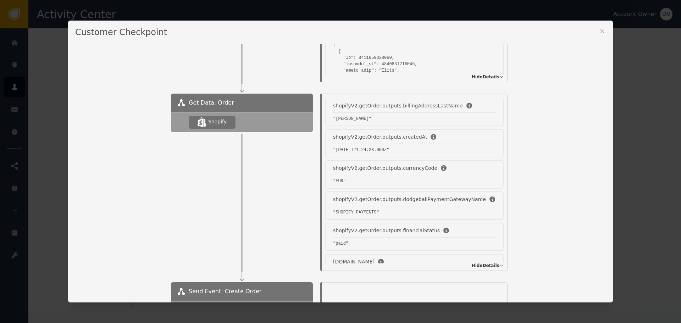
scroll to position [355, 0]
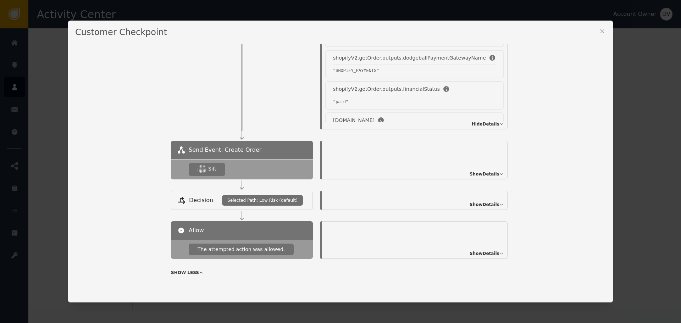
click at [480, 176] on span "Show Details" at bounding box center [485, 174] width 30 height 6
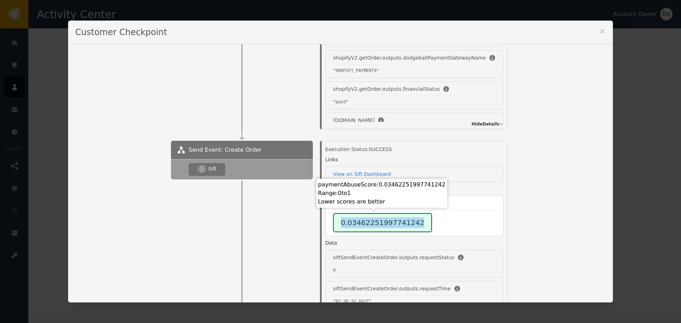
drag, startPoint x: 330, startPoint y: 223, endPoint x: 443, endPoint y: 214, distance: 112.8
click at [427, 218] on div "paymentAbuseScore 0.03462251997741242" at bounding box center [414, 216] width 179 height 41
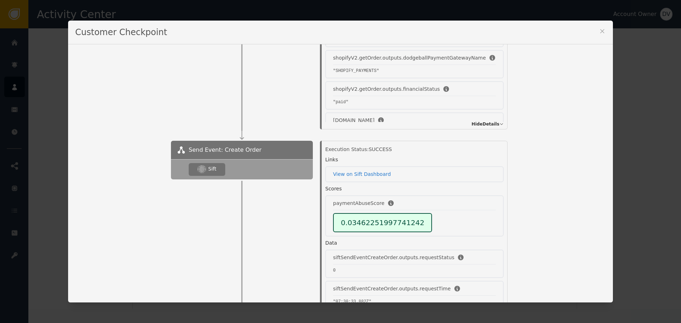
click at [604, 31] on div "Customer Checkpoint" at bounding box center [340, 33] width 545 height 24
click at [599, 31] on icon at bounding box center [602, 31] width 7 height 7
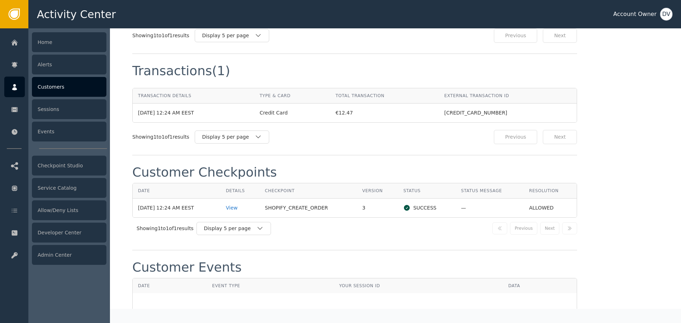
click at [4, 89] on div "Home Alerts Customers Sessions Events Checkpoint Studio Service Catalog Allow/D…" at bounding box center [14, 175] width 28 height 295
click at [62, 88] on div "Customers" at bounding box center [69, 87] width 75 height 20
